Goal: Find specific page/section: Find specific page/section

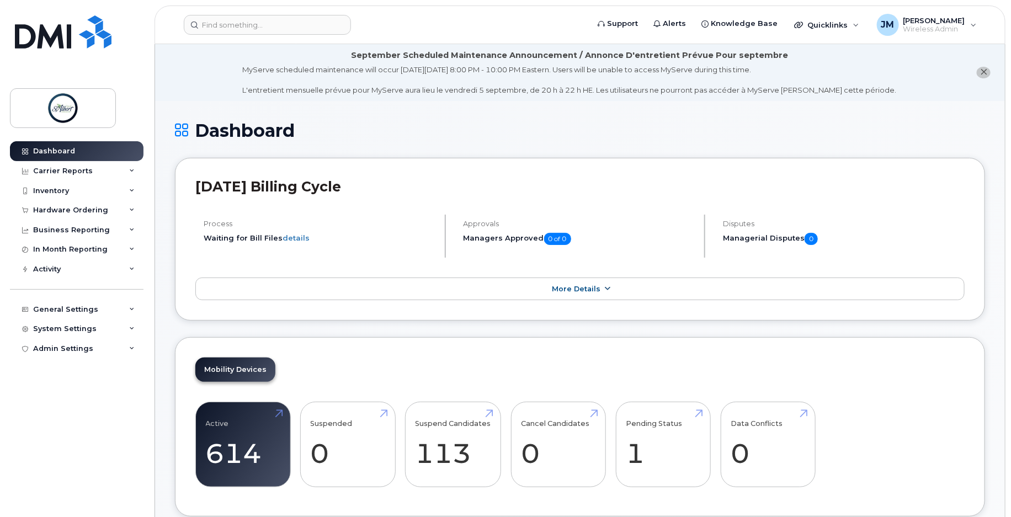
click at [487, 290] on link "More Details" at bounding box center [579, 289] width 769 height 23
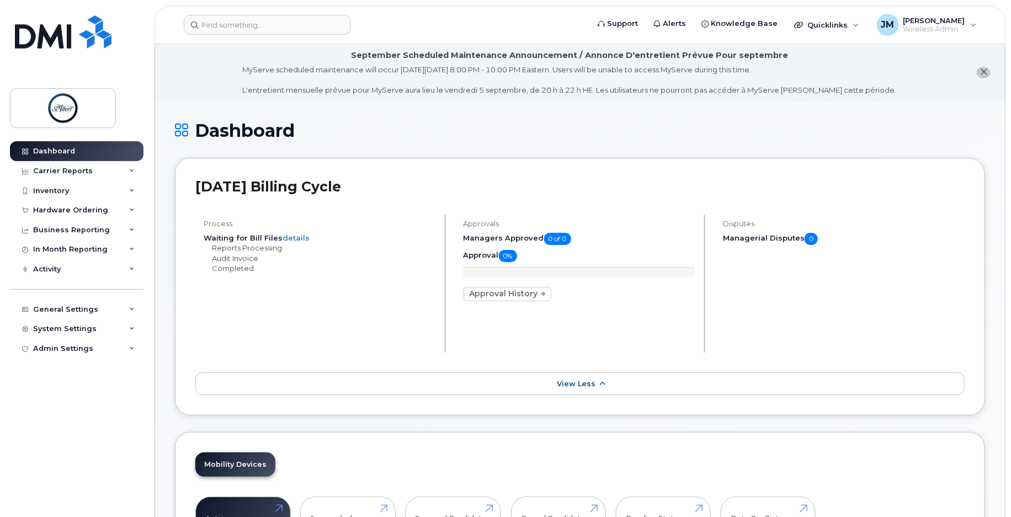
click at [581, 382] on span "View Less" at bounding box center [576, 384] width 39 height 8
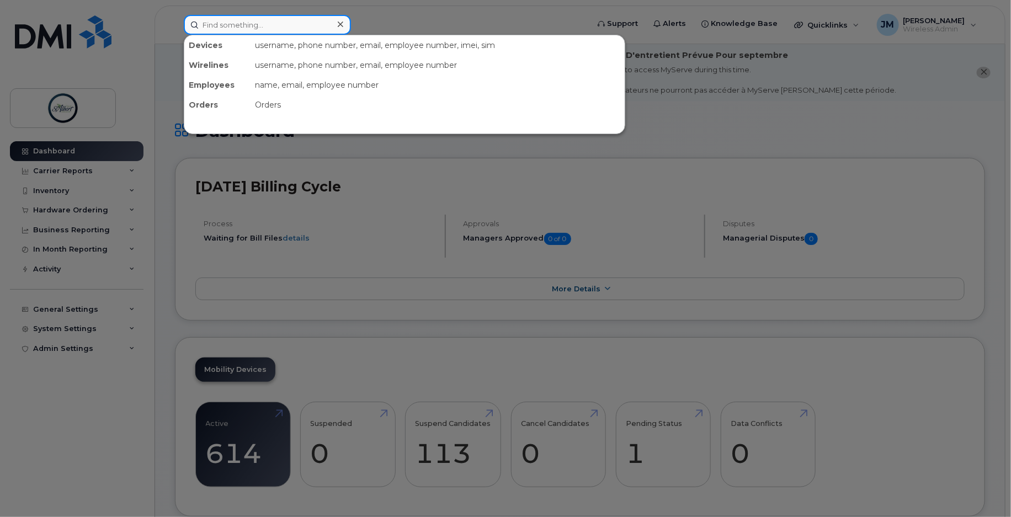
click at [246, 19] on input at bounding box center [267, 25] width 167 height 20
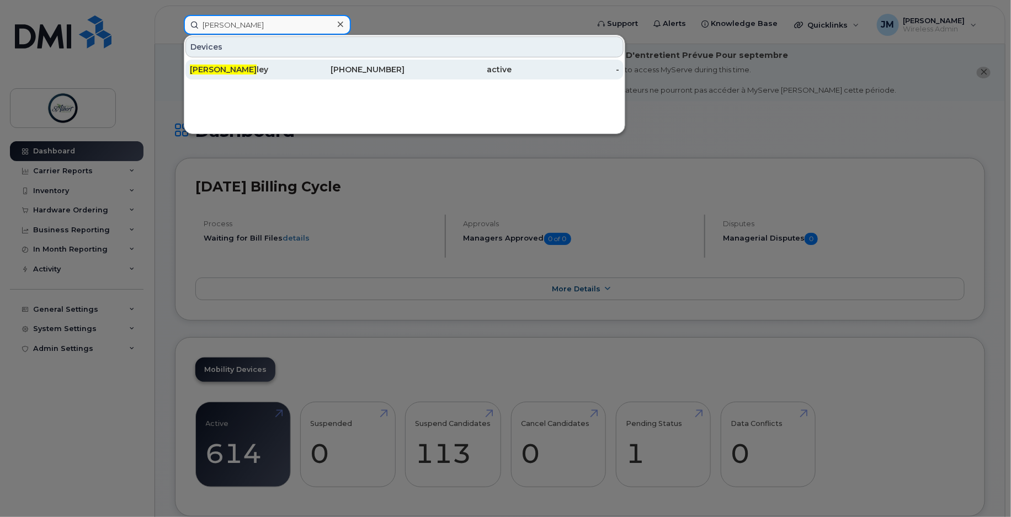
type input "[PERSON_NAME]"
click at [284, 73] on div "[PERSON_NAME] [PERSON_NAME]" at bounding box center [244, 69] width 108 height 11
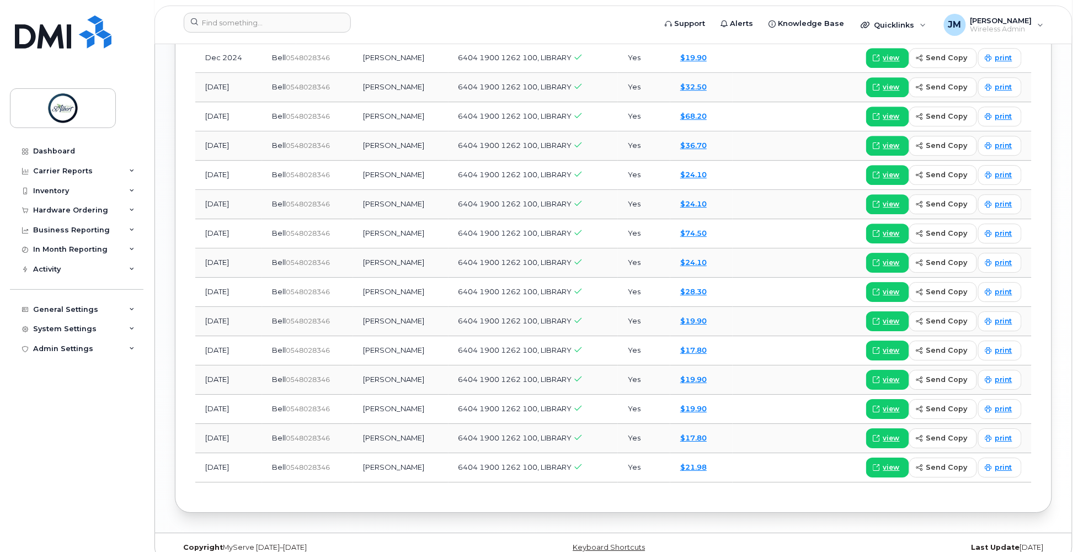
scroll to position [1196, 0]
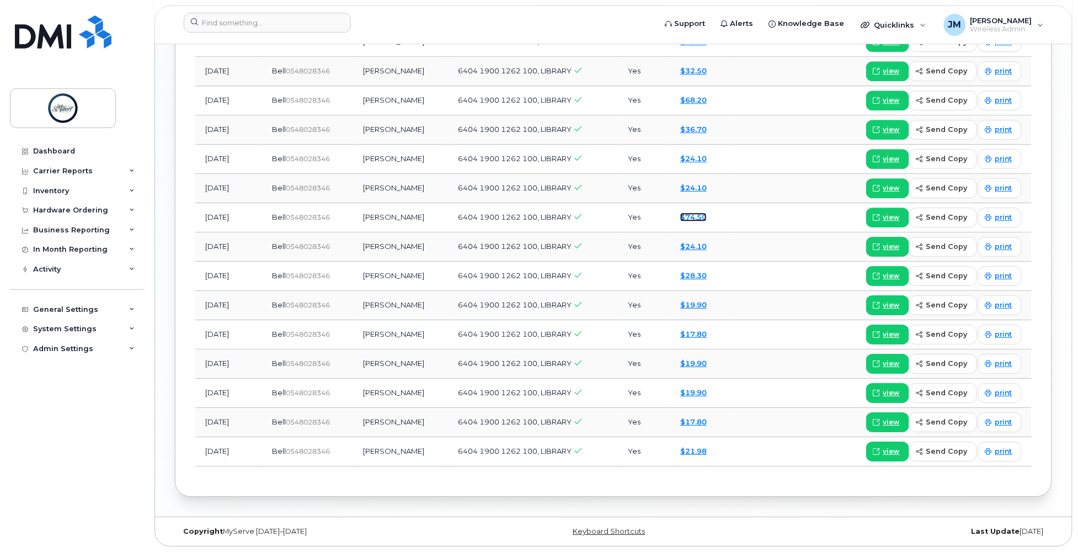
click at [695, 216] on link "$74.50" at bounding box center [693, 216] width 26 height 9
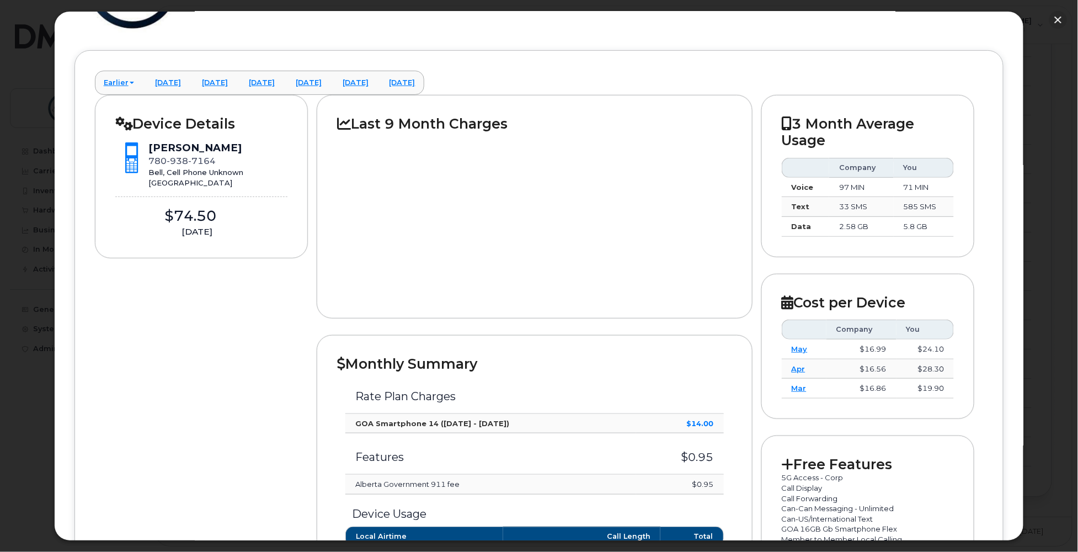
scroll to position [1070, 0]
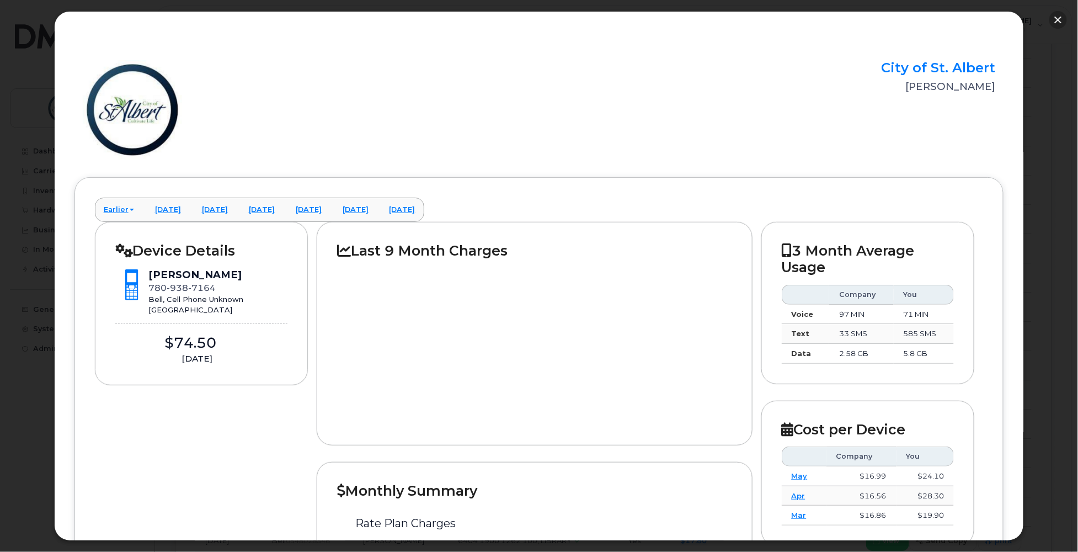
click at [1058, 25] on button "button" at bounding box center [1058, 20] width 18 height 18
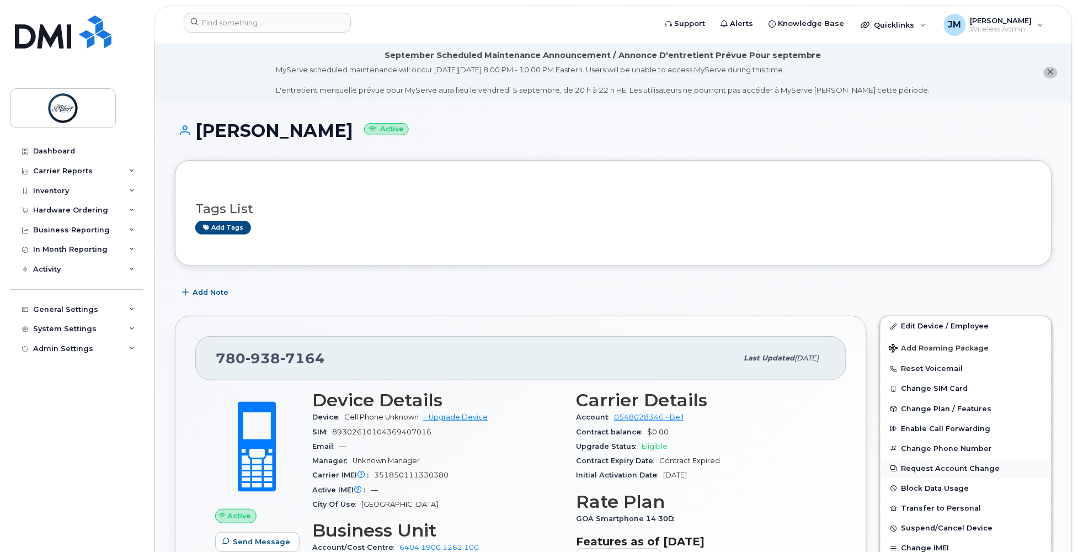
scroll to position [15, 0]
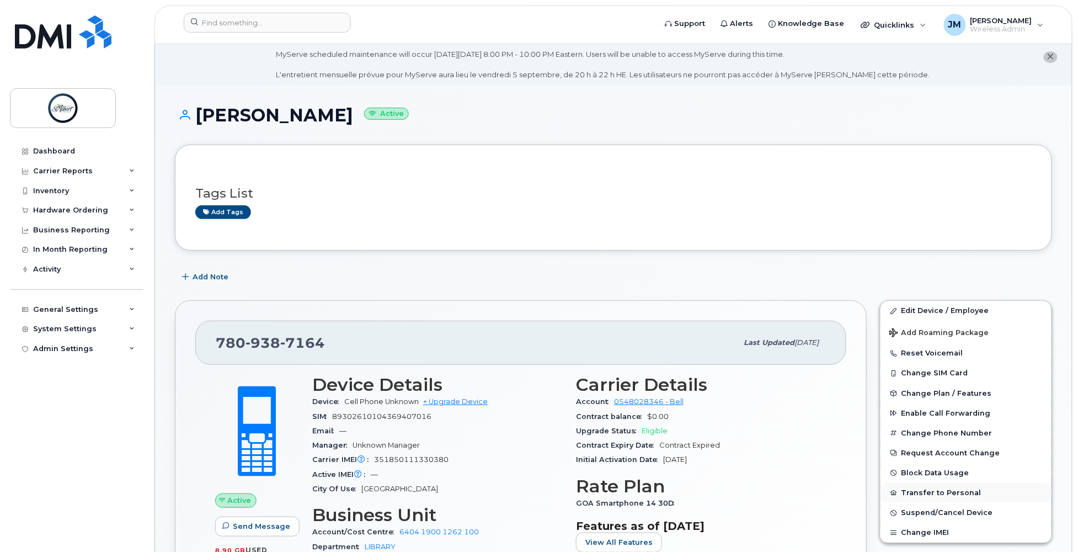
click at [941, 497] on button "Transfer to Personal" at bounding box center [966, 493] width 171 height 20
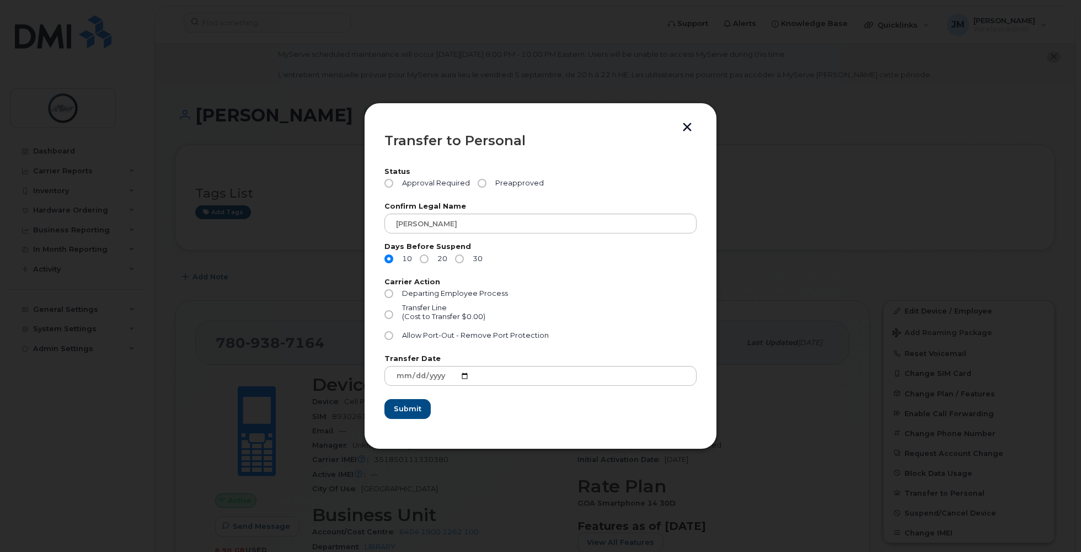
click at [687, 127] on button "button" at bounding box center [687, 128] width 17 height 12
